Goal: Transaction & Acquisition: Purchase product/service

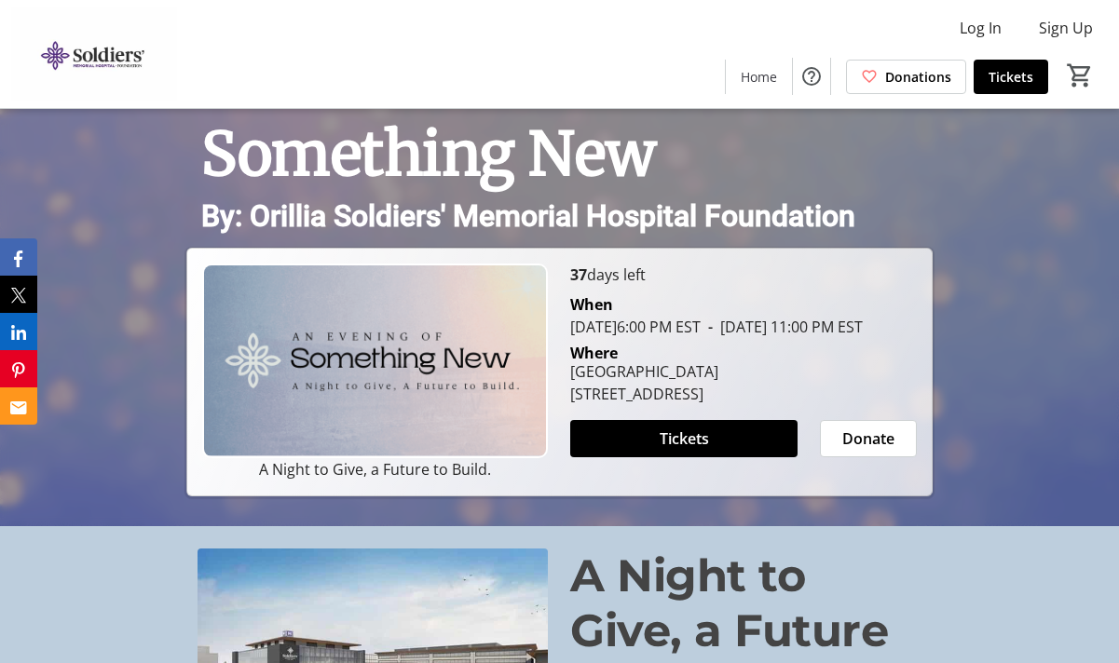
scroll to position [139, 0]
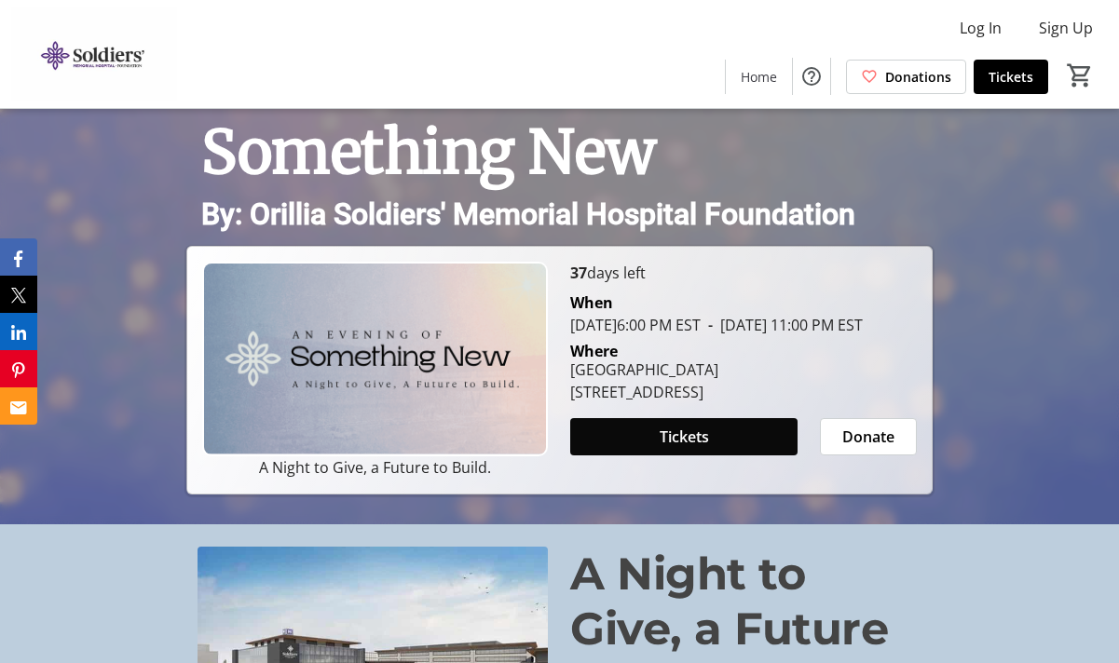
click at [637, 457] on span at bounding box center [683, 437] width 226 height 45
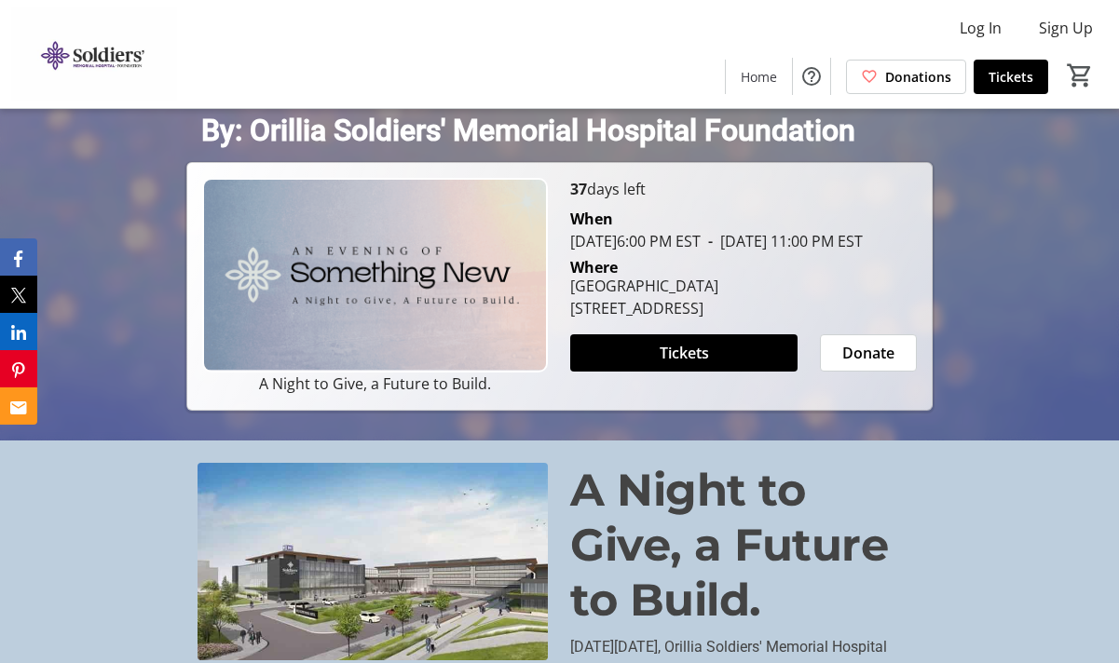
scroll to position [232, 0]
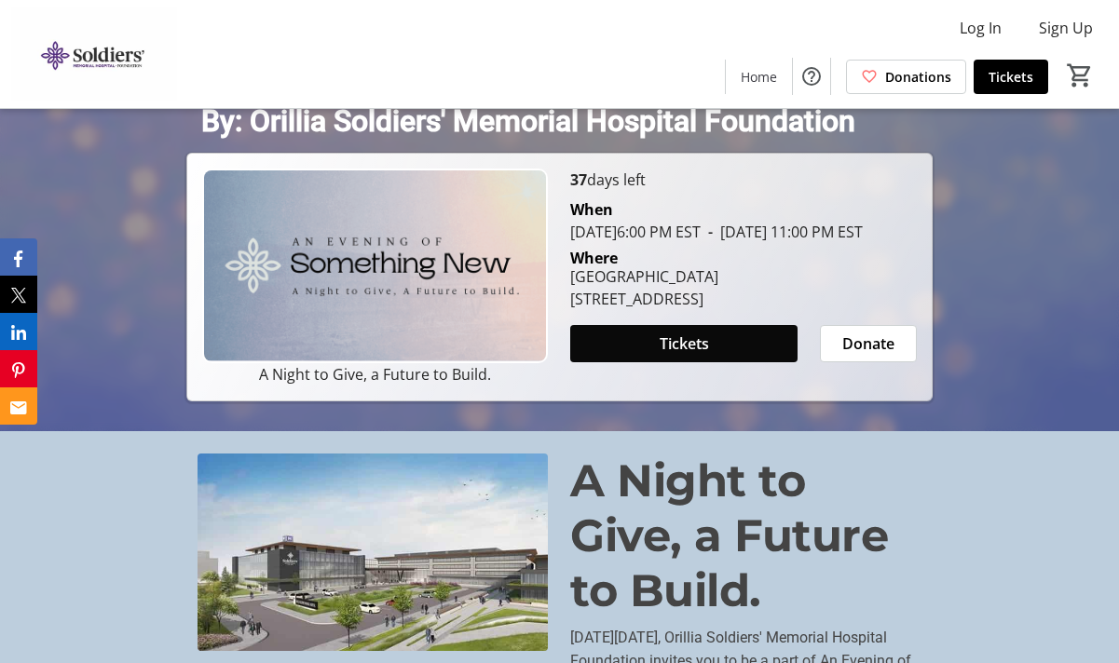
click at [714, 361] on span at bounding box center [683, 343] width 226 height 45
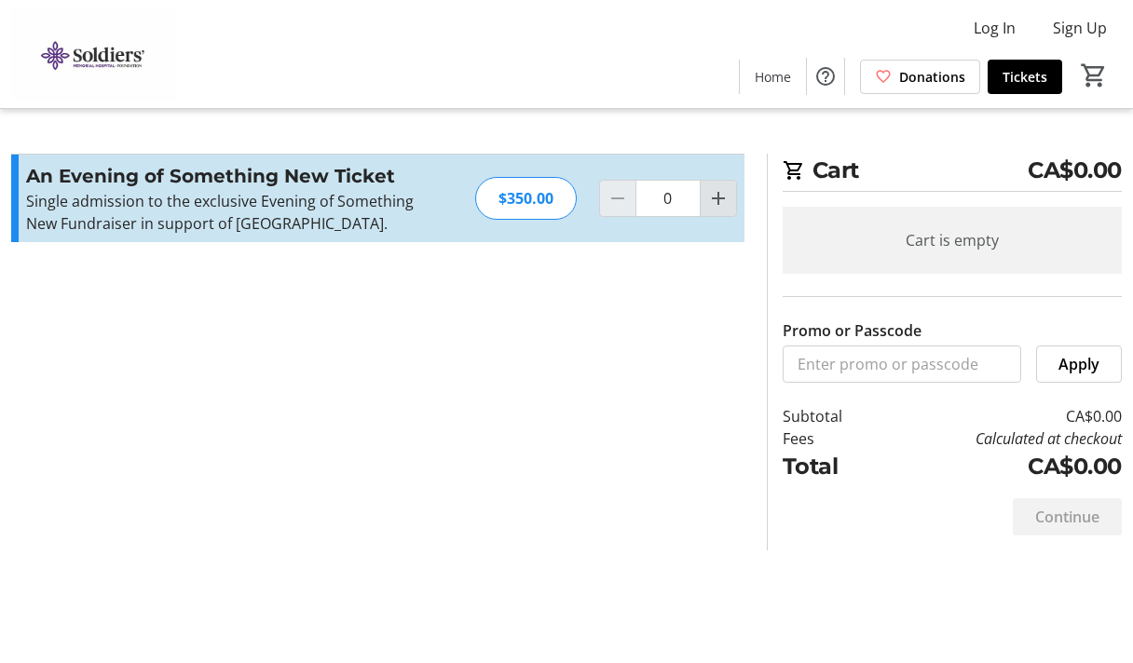
click at [725, 210] on mat-icon "Increment by one" at bounding box center [718, 198] width 22 height 22
type input "1"
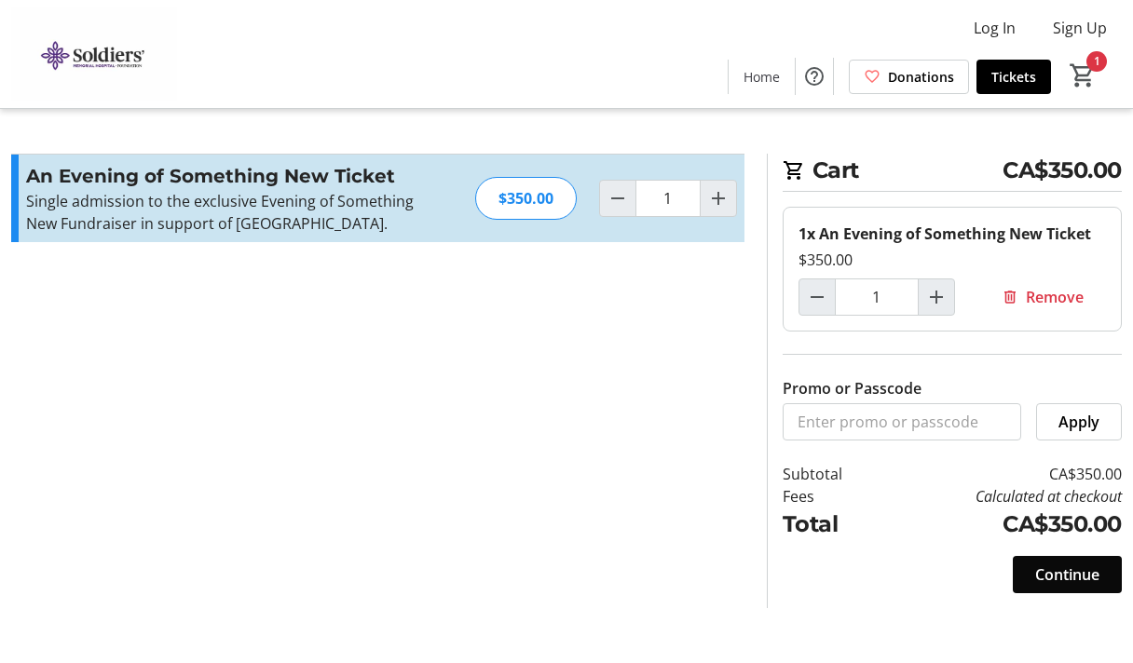
click at [1060, 564] on span "Continue" at bounding box center [1067, 575] width 64 height 22
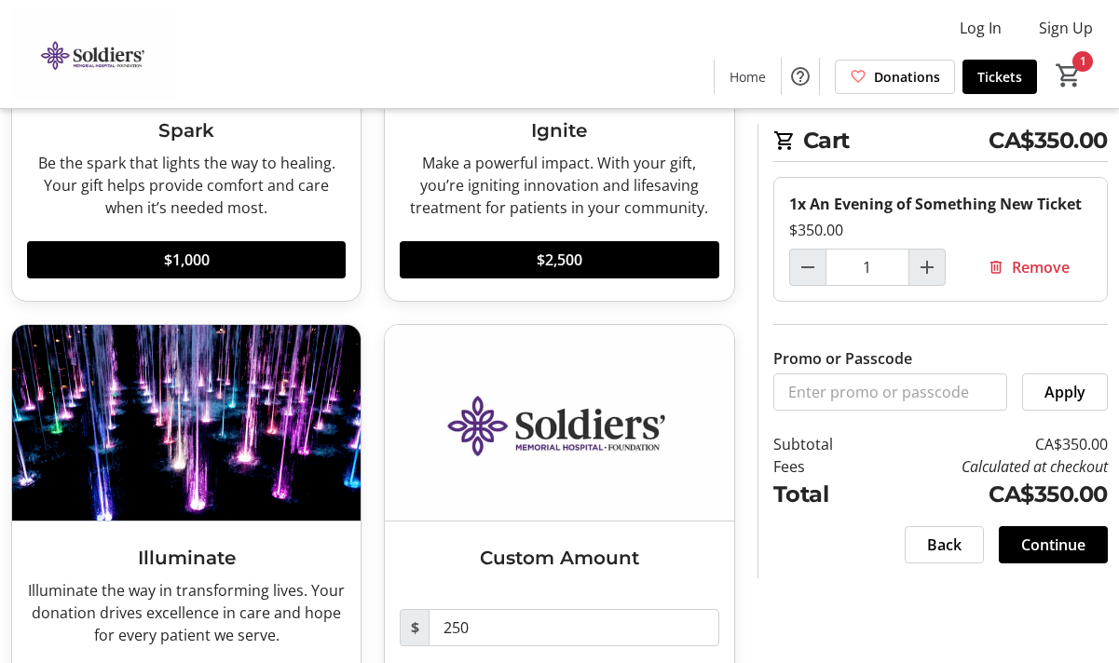
scroll to position [402, 0]
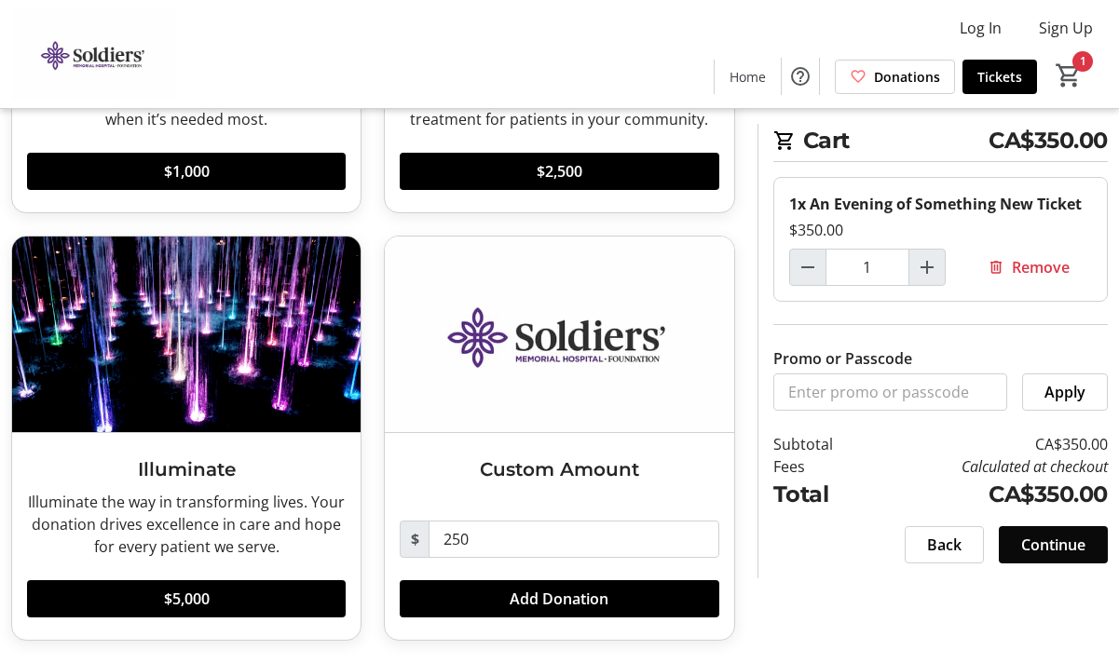
click at [1066, 543] on span "Continue" at bounding box center [1053, 545] width 64 height 22
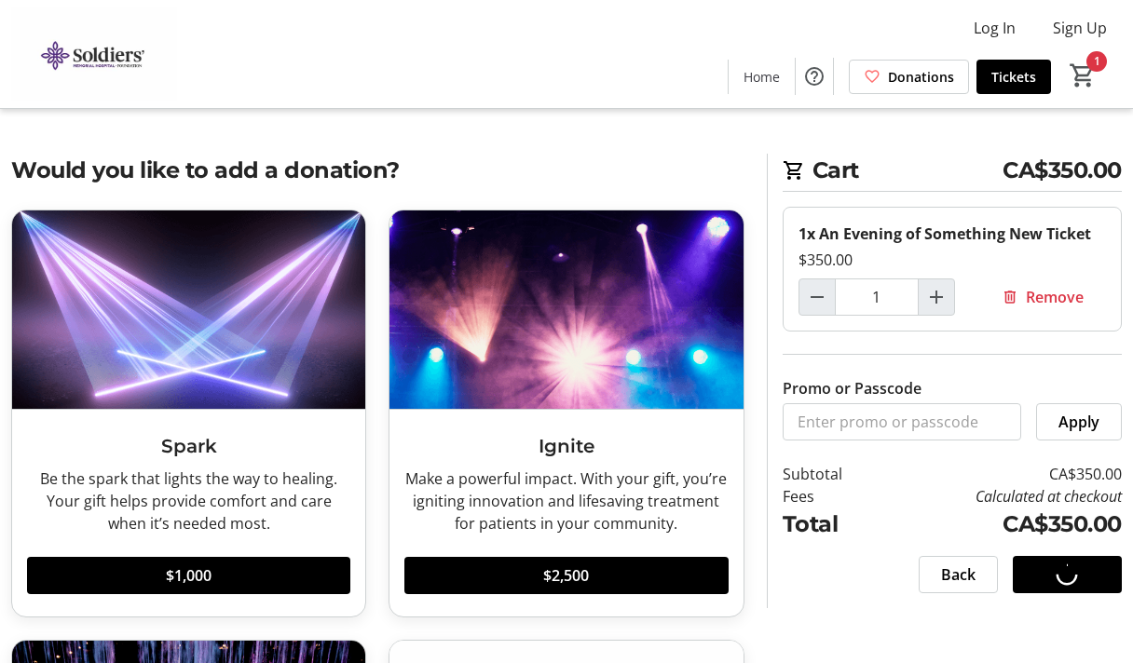
select select "CA"
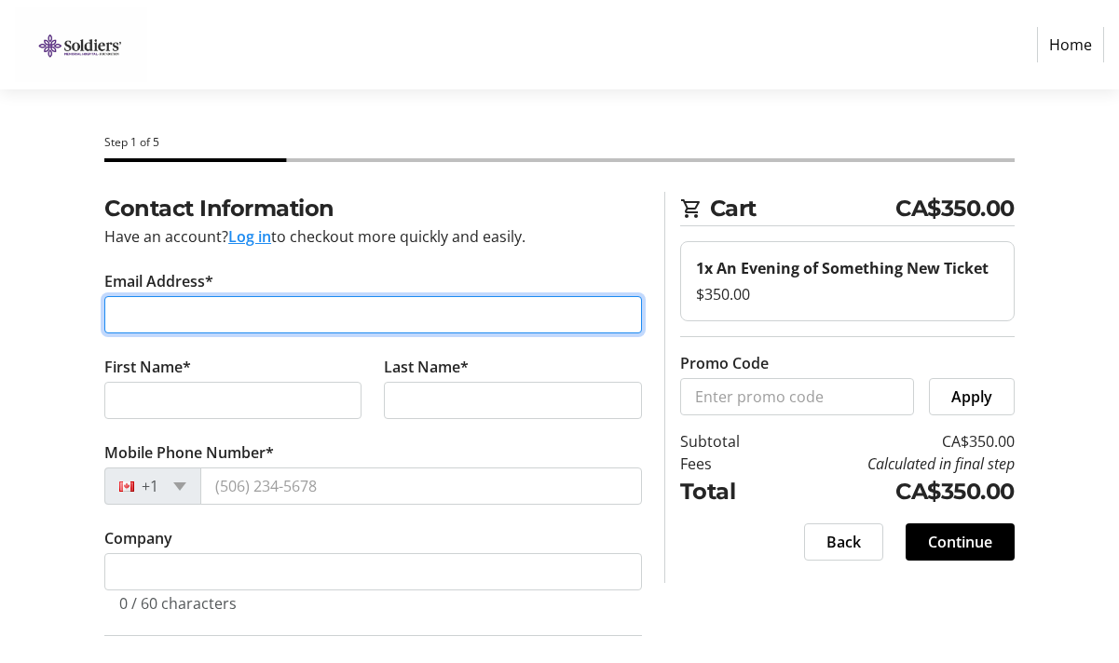
click at [433, 314] on input "Email Address*" at bounding box center [373, 314] width 538 height 37
click at [392, 327] on input "Email Address*" at bounding box center [373, 314] width 538 height 37
type input "[EMAIL_ADDRESS][DOMAIN_NAME]"
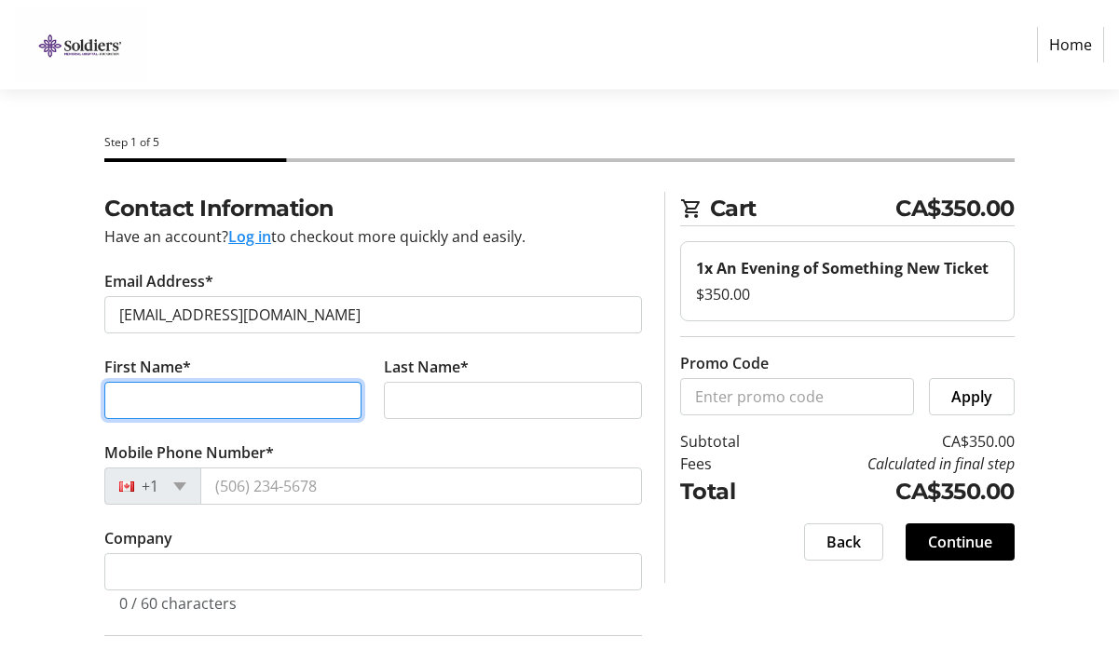
click at [273, 396] on input "First Name*" at bounding box center [232, 400] width 257 height 37
type input "[PERSON_NAME]"
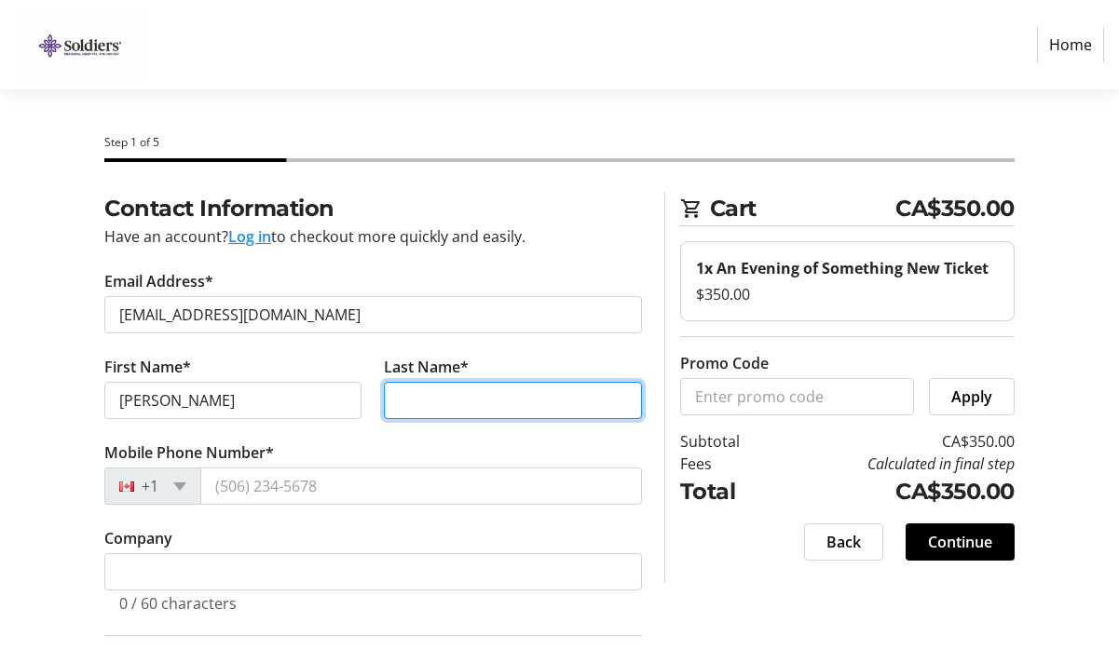
type input "Brownbill"
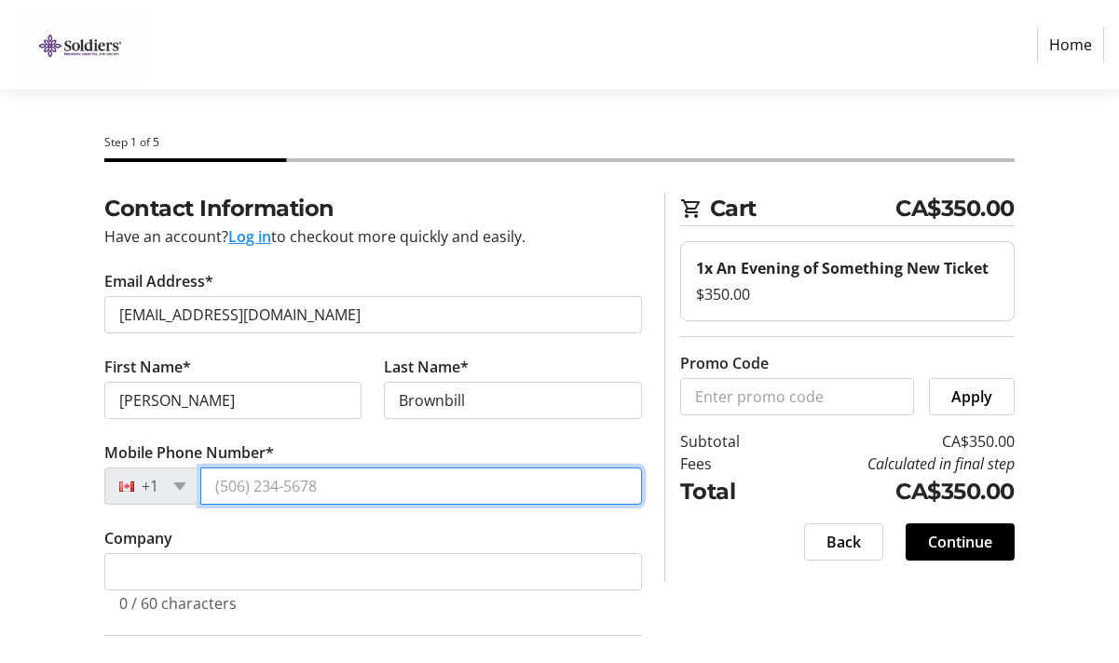
type input "[PHONE_NUMBER]"
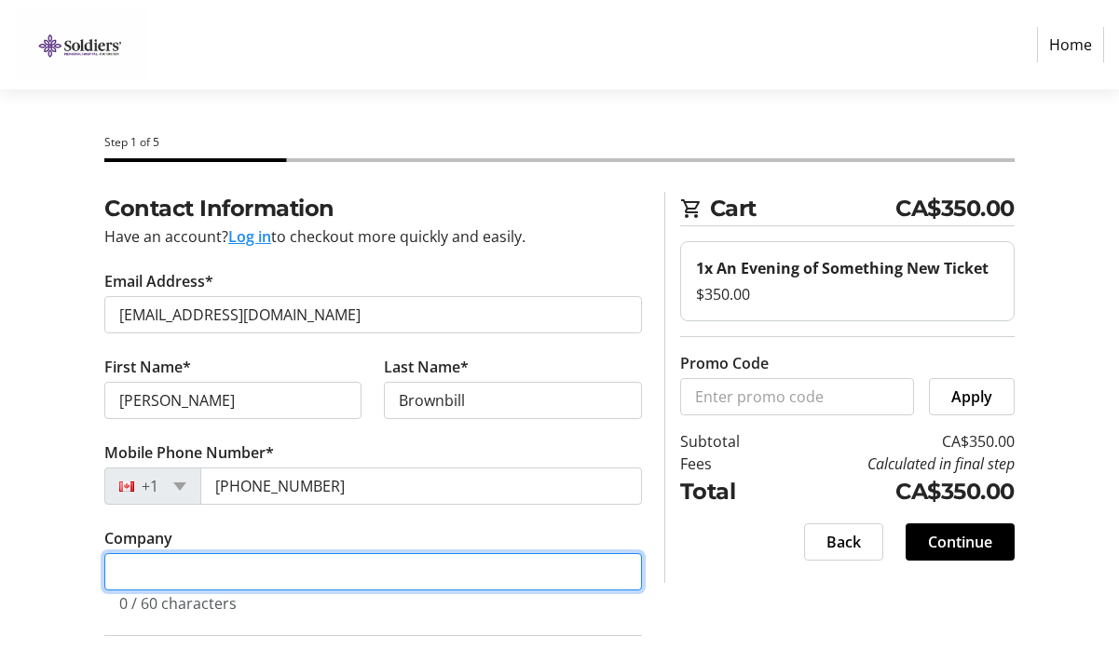
type input "Year"
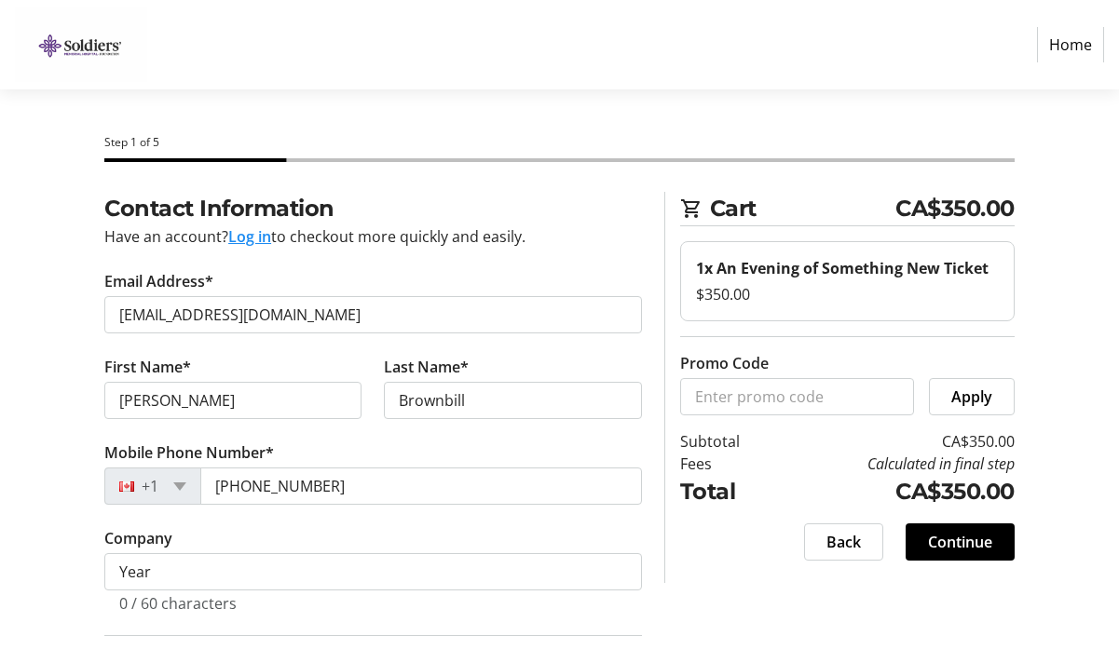
type input "50 Line 5 N"
type input "Oro-Medonte"
select select "ON"
type input "L0L 2E0"
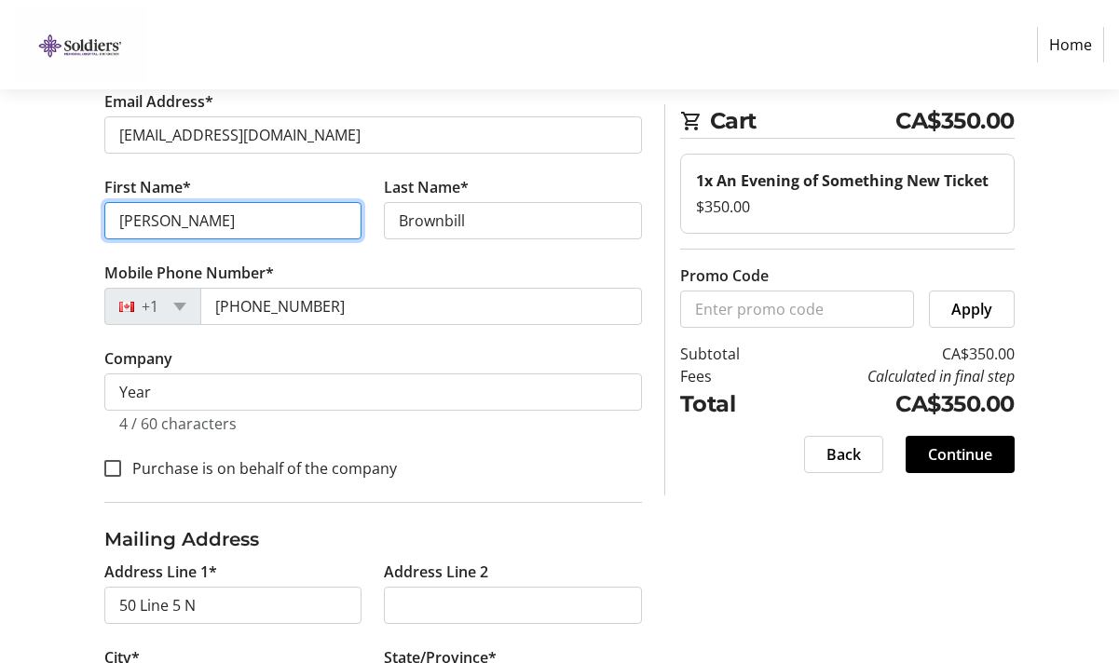
scroll to position [185, 0]
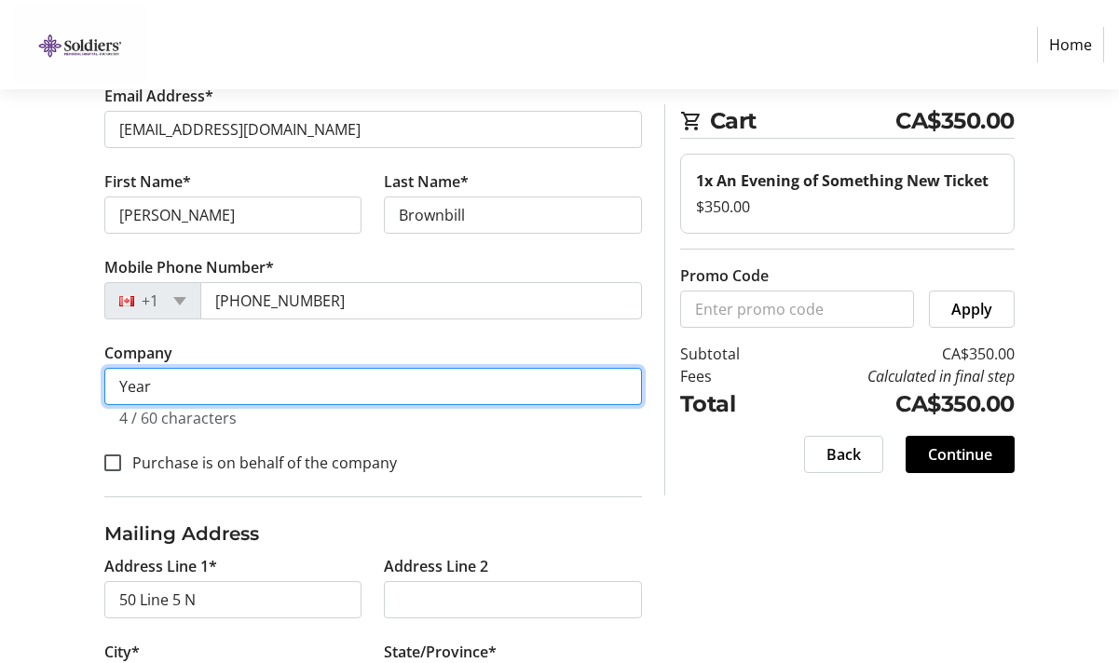
click at [195, 391] on input "Year" at bounding box center [373, 386] width 538 height 37
type input "Y"
type input "[PERSON_NAME] Consulting Inc"
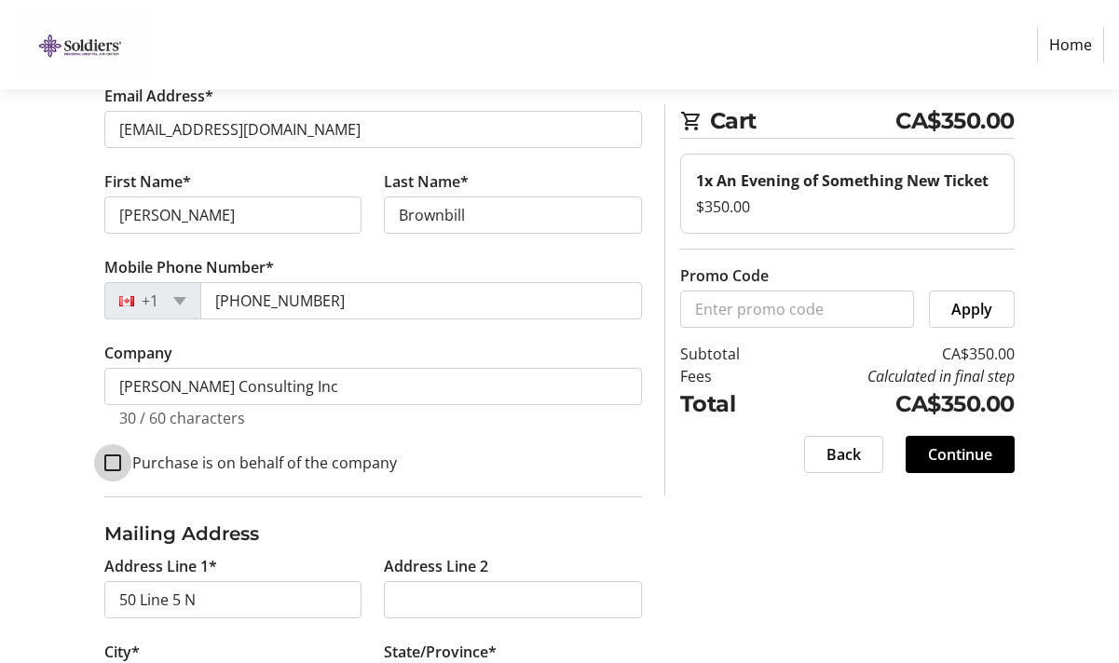
click at [116, 463] on input "Purchase is on behalf of the company" at bounding box center [112, 463] width 17 height 17
checkbox input "true"
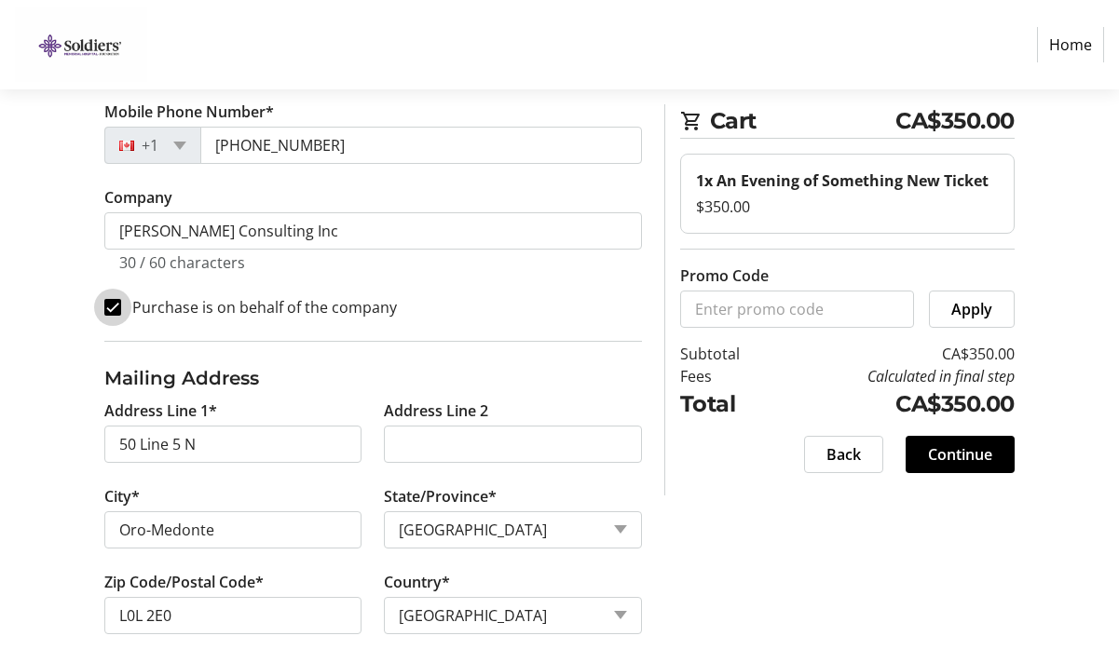
scroll to position [356, 0]
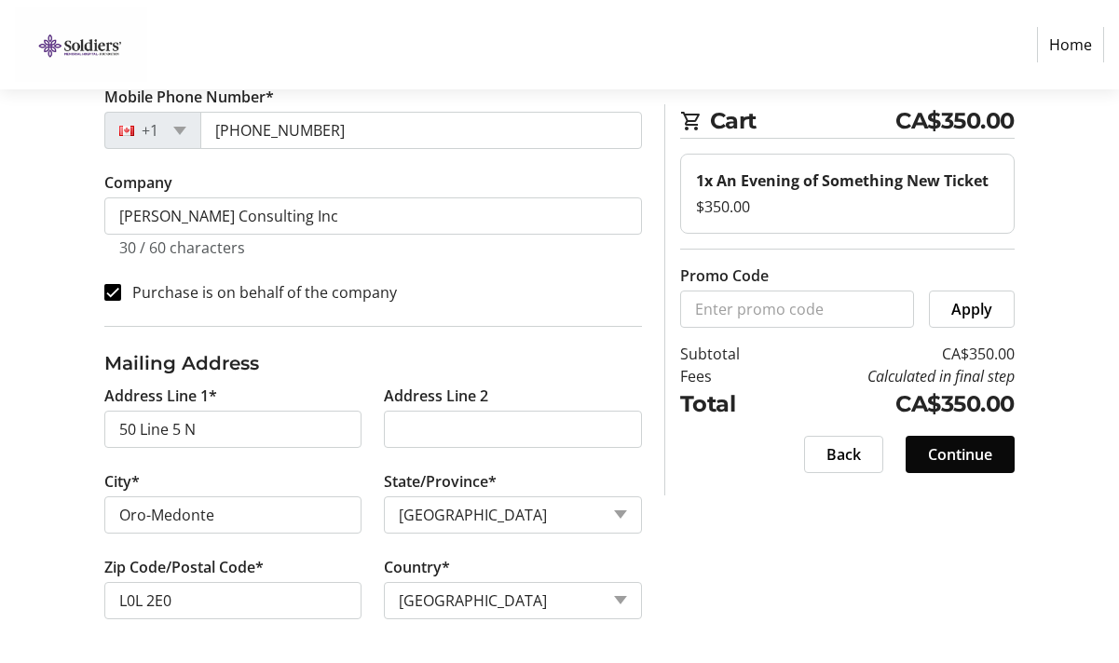
click at [982, 455] on span "Continue" at bounding box center [960, 454] width 64 height 22
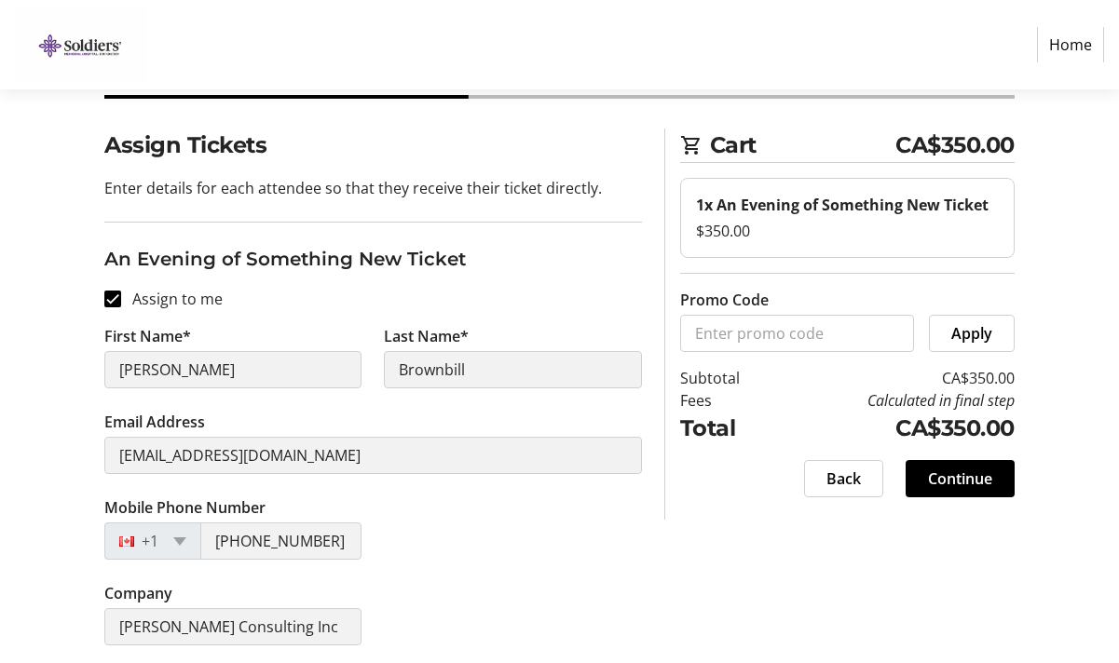
scroll to position [68, 0]
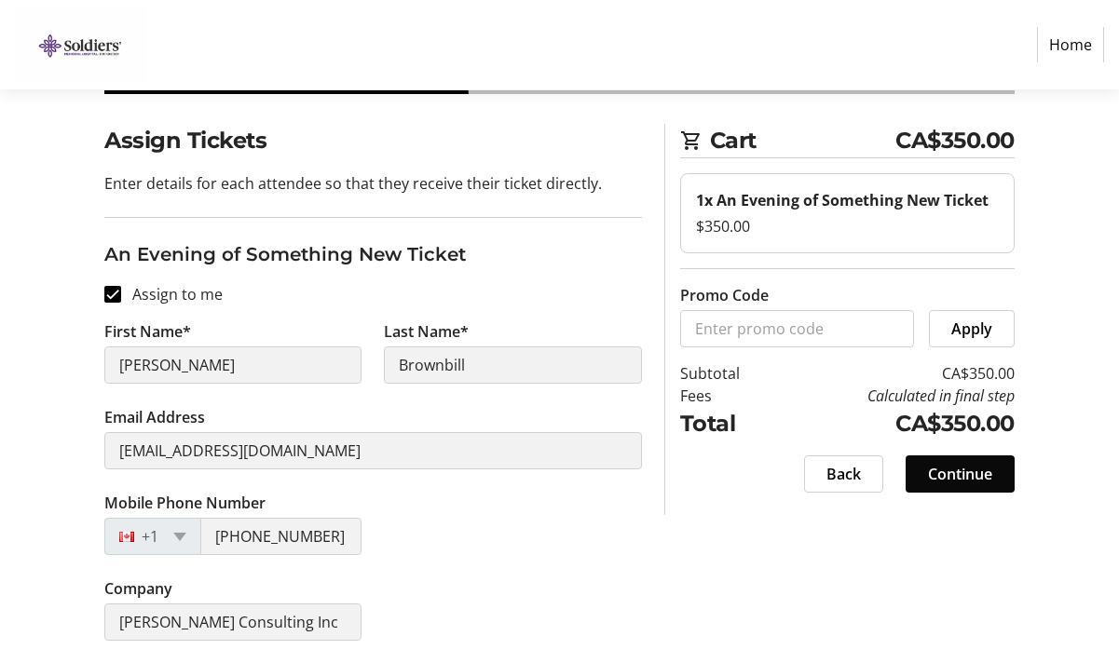
click at [967, 461] on span at bounding box center [960, 474] width 109 height 45
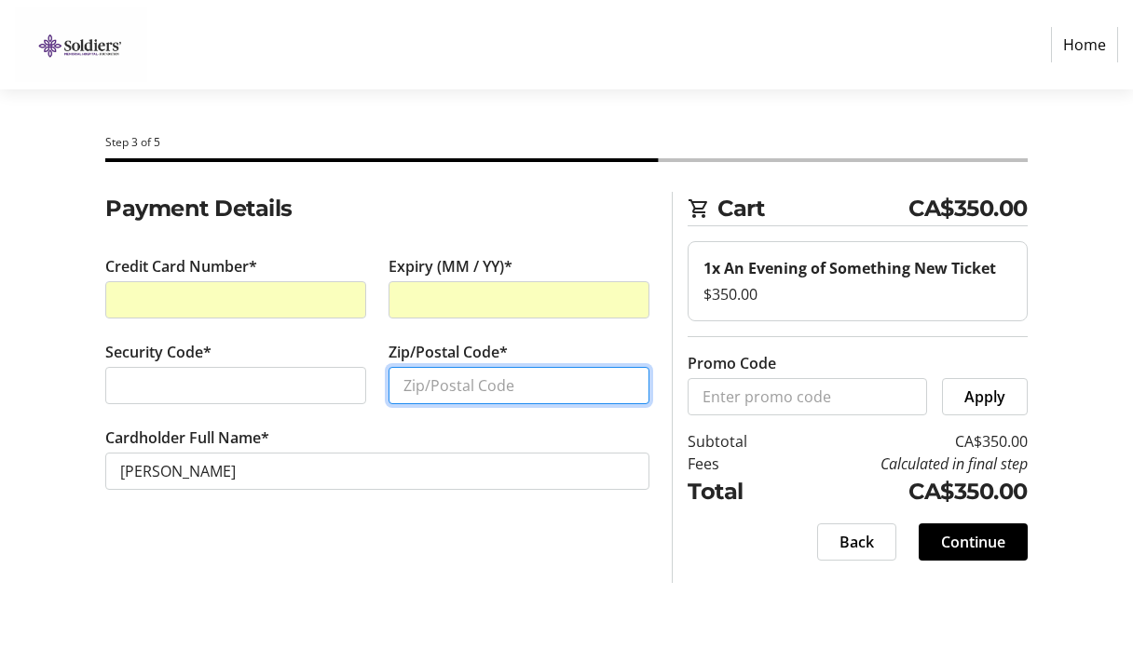
click at [461, 379] on input "Zip/Postal Code*" at bounding box center [519, 385] width 261 height 37
type input "l"
type input "L0L 2E0"
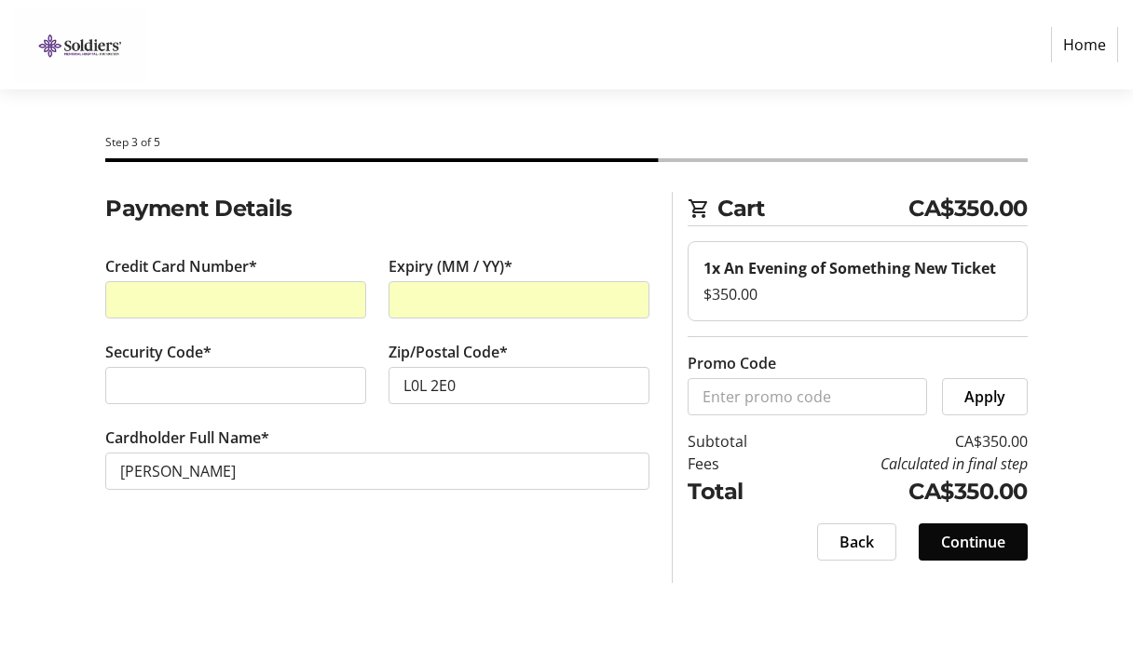
click at [964, 536] on span "Continue" at bounding box center [973, 542] width 64 height 22
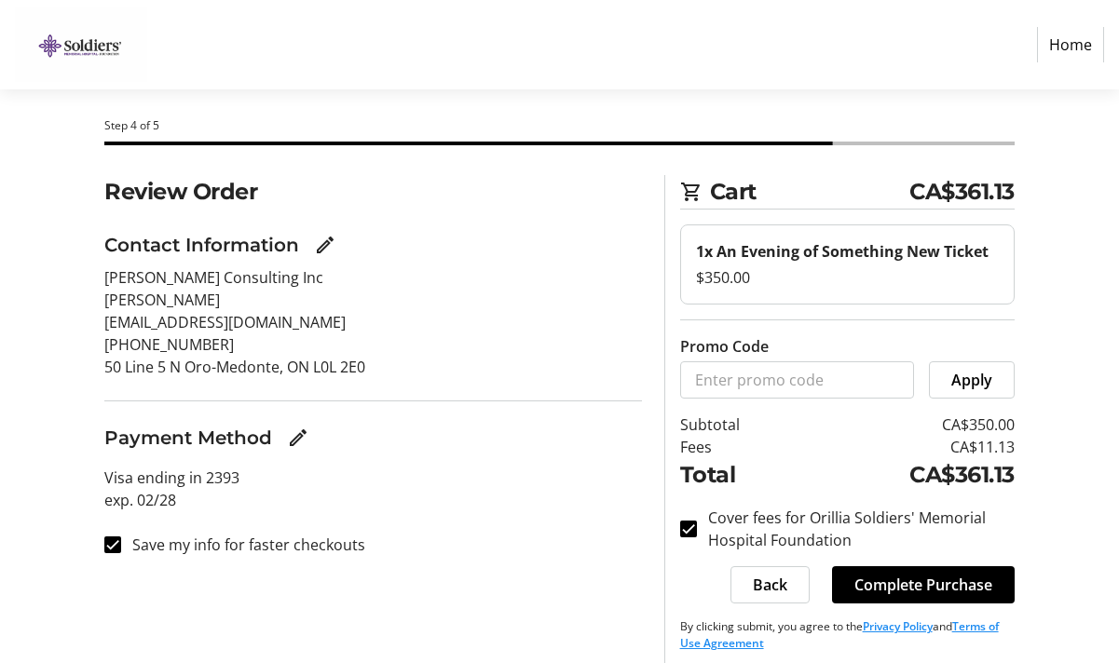
scroll to position [28, 0]
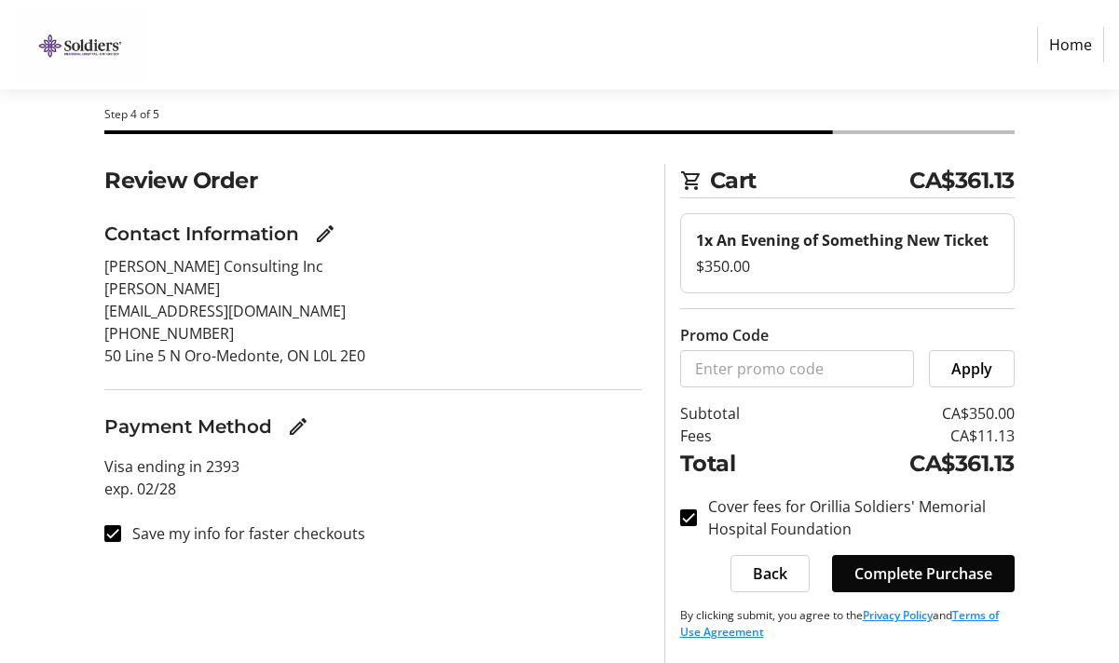
click at [918, 564] on span "Complete Purchase" at bounding box center [923, 574] width 138 height 22
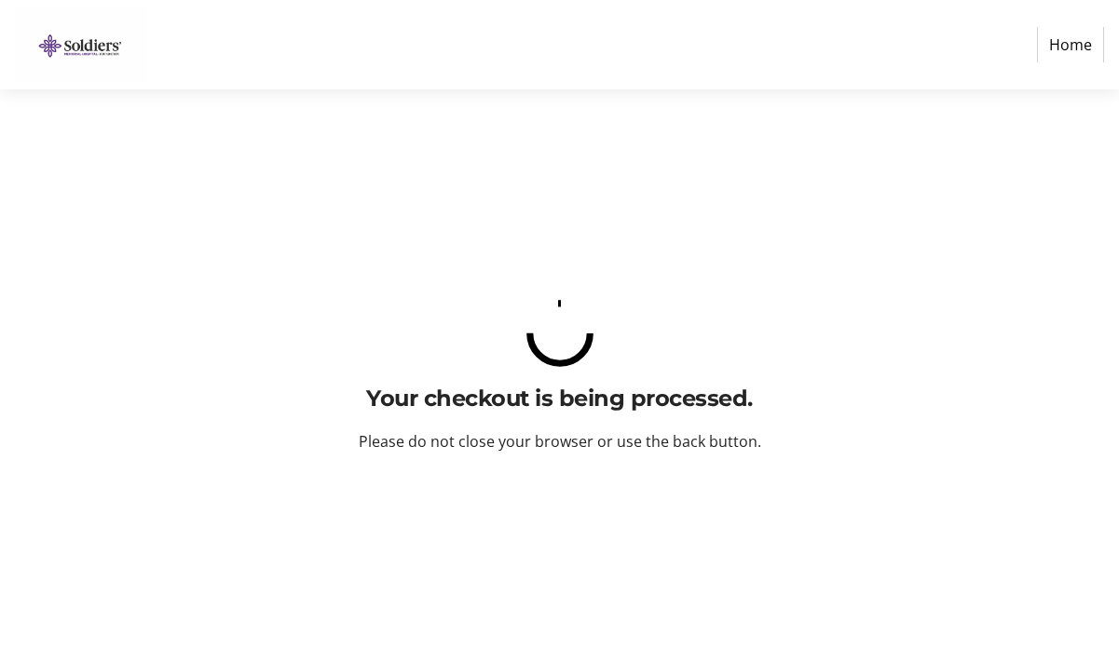
scroll to position [0, 0]
